Goal: Task Accomplishment & Management: Manage account settings

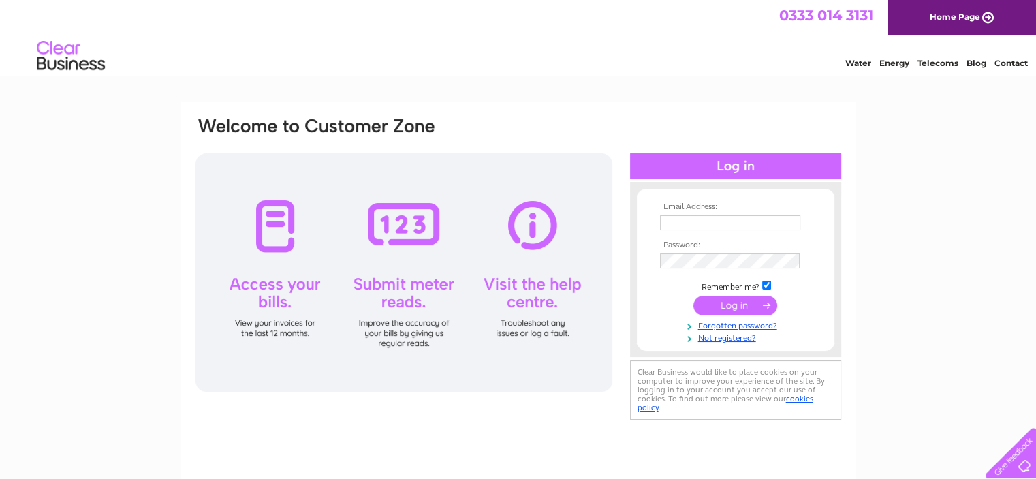
click at [675, 217] on input "text" at bounding box center [730, 222] width 140 height 15
type input "julieannpitt@shindaiwa.co.uk"
click at [732, 308] on input "submit" at bounding box center [736, 305] width 84 height 19
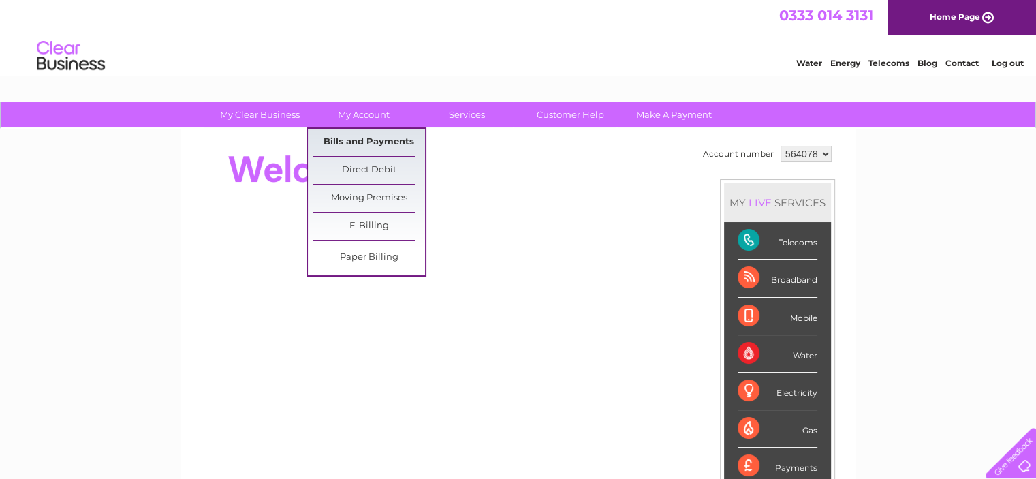
click at [341, 141] on link "Bills and Payments" at bounding box center [369, 142] width 112 height 27
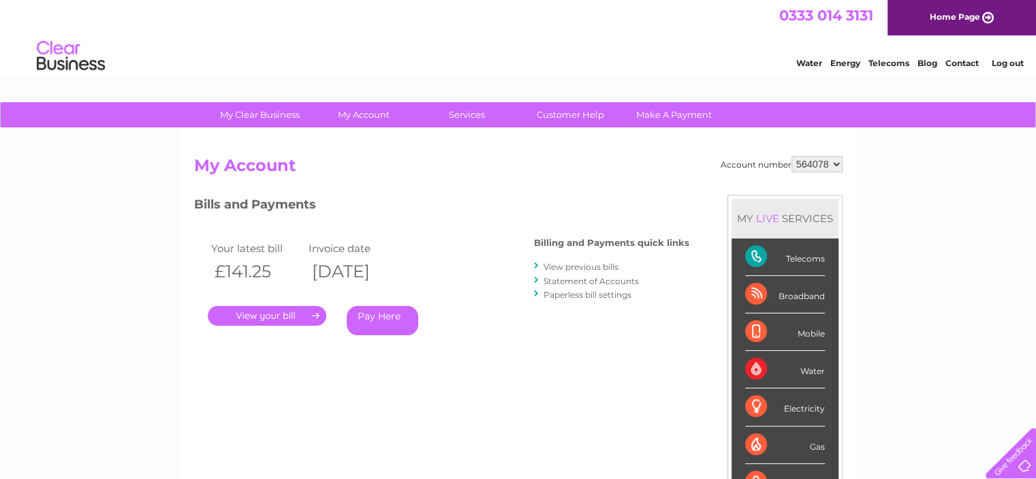
click at [279, 314] on link "." at bounding box center [267, 316] width 119 height 20
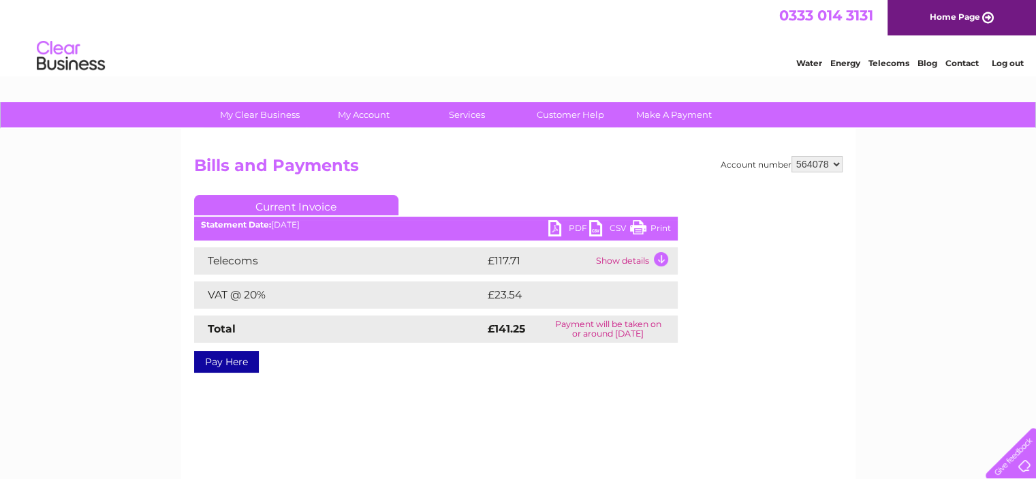
click at [553, 223] on link "PDF" at bounding box center [568, 230] width 41 height 20
